Goal: Complete application form: Complete application form

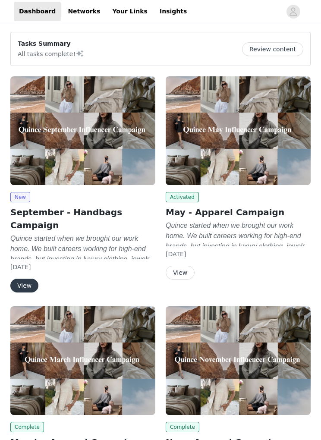
click at [106, 219] on div "New September - Handbags Campaign Quince started when we brought our work home.…" at bounding box center [82, 242] width 145 height 101
click at [62, 152] on img at bounding box center [82, 130] width 145 height 109
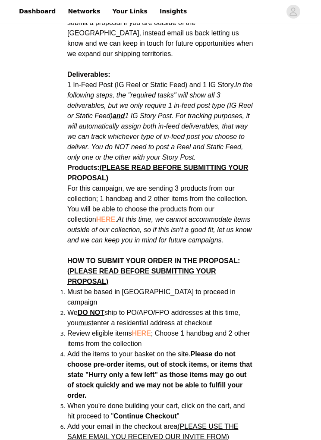
scroll to position [461, 0]
click at [96, 216] on span "HERE" at bounding box center [105, 219] width 19 height 7
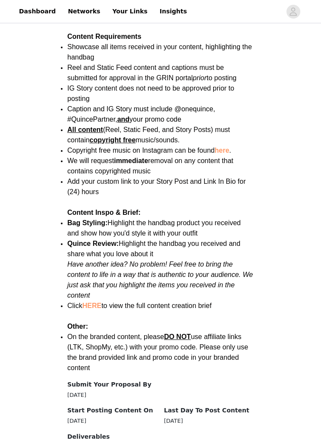
scroll to position [1076, 0]
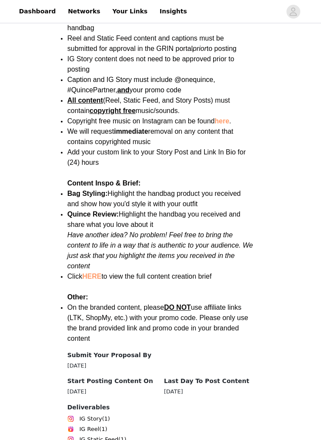
click at [96, 273] on link "HERE" at bounding box center [91, 276] width 19 height 7
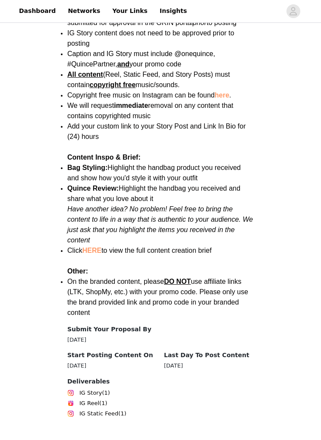
scroll to position [1105, 0]
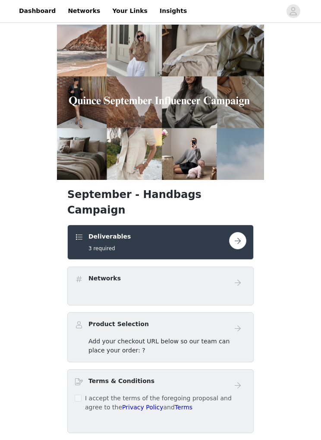
scroll to position [0, 0]
click at [241, 232] on button "button" at bounding box center [237, 240] width 17 height 17
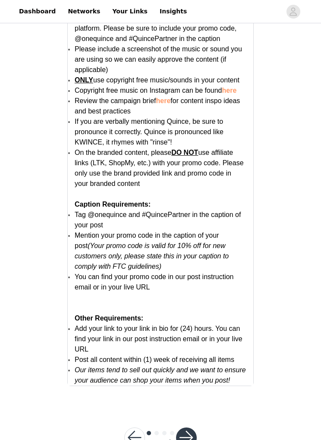
scroll to position [1584, 0]
click at [191, 440] on button "button" at bounding box center [186, 438] width 21 height 21
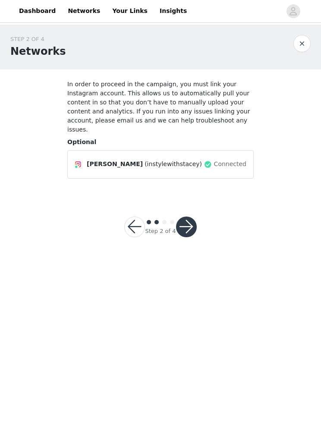
click at [192, 230] on button "button" at bounding box center [186, 227] width 21 height 21
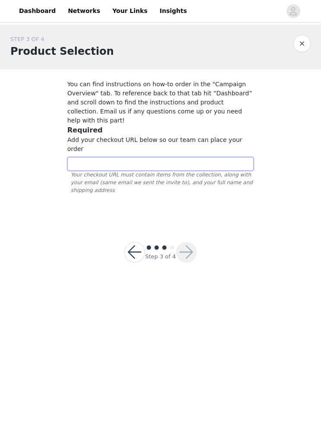
click at [88, 158] on input "text" at bounding box center [160, 165] width 186 height 14
click at [86, 158] on input "text" at bounding box center [160, 165] width 186 height 14
paste input "[URL][DOMAIN_NAME]"
type input "[URL][DOMAIN_NAME]"
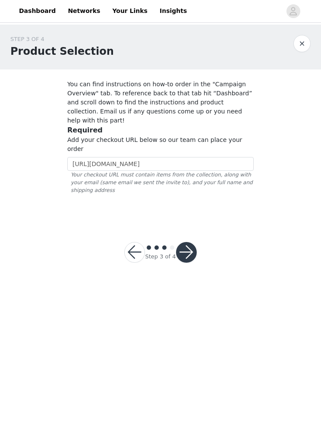
click at [193, 245] on button "button" at bounding box center [186, 253] width 21 height 21
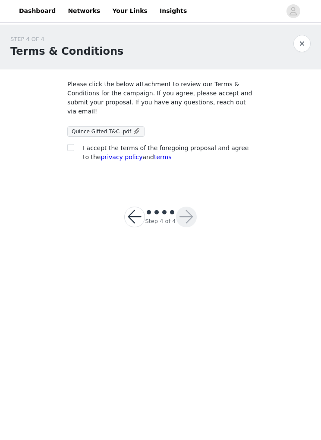
click at [79, 146] on div at bounding box center [73, 148] width 12 height 9
click at [73, 148] on input "checkbox" at bounding box center [70, 148] width 6 height 6
checkbox input "true"
click at [188, 217] on button "button" at bounding box center [186, 217] width 21 height 21
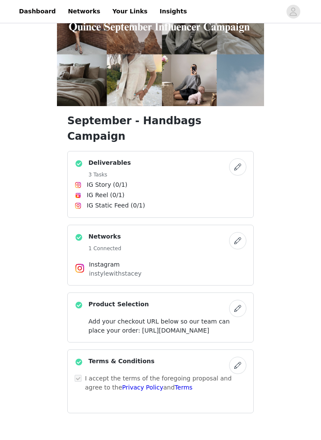
scroll to position [94, 0]
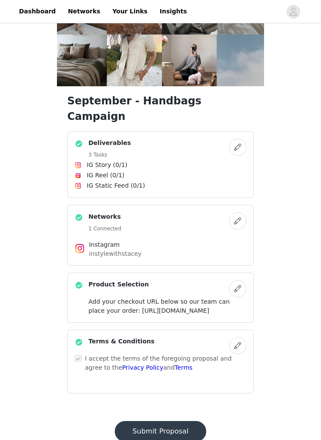
click at [240, 139] on button "button" at bounding box center [237, 147] width 17 height 17
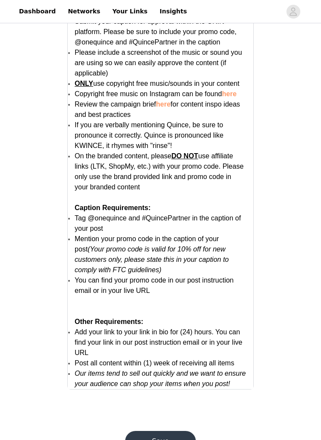
scroll to position [1584, 0]
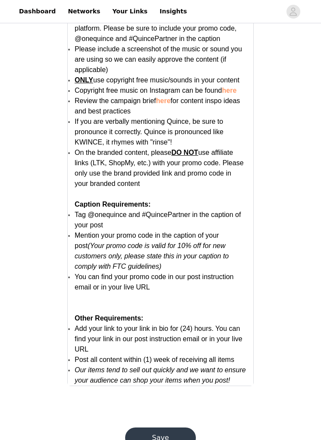
click at [162, 435] on button "Save" at bounding box center [160, 438] width 71 height 21
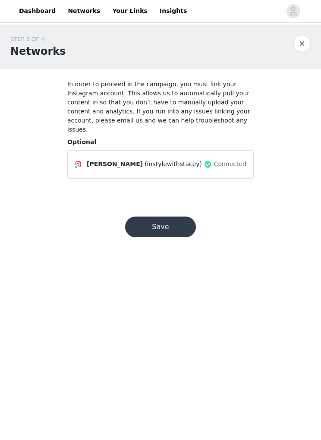
click at [166, 224] on button "Save" at bounding box center [160, 227] width 71 height 21
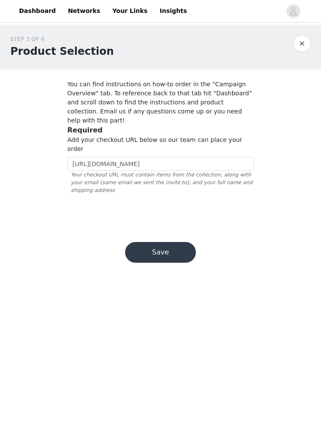
click at [172, 243] on button "Save" at bounding box center [160, 253] width 71 height 21
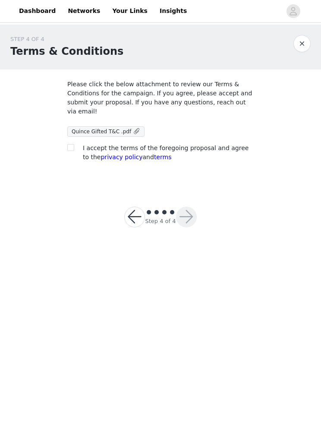
click at [73, 144] on label at bounding box center [70, 148] width 7 height 9
click at [73, 145] on input "checkbox" at bounding box center [70, 148] width 6 height 6
checkbox input "true"
click at [187, 218] on button "button" at bounding box center [186, 217] width 21 height 21
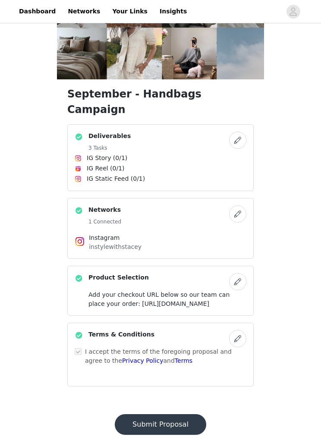
scroll to position [103, 0]
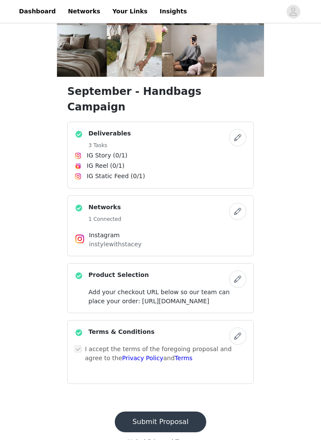
click at [167, 433] on button "Submit Proposal" at bounding box center [160, 422] width 91 height 21
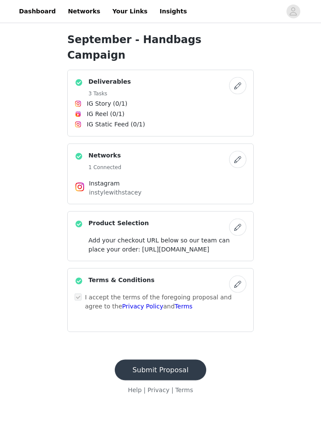
scroll to position [0, 0]
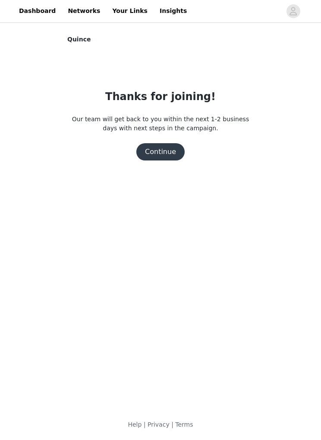
click at [165, 151] on button "Continue" at bounding box center [160, 152] width 48 height 17
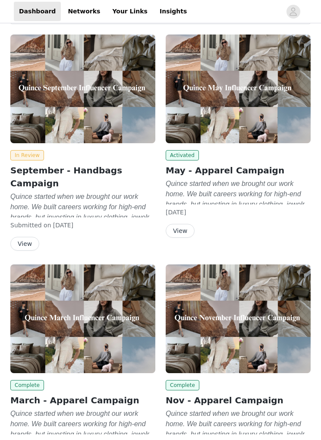
scroll to position [35, 0]
